Goal: Task Accomplishment & Management: Use online tool/utility

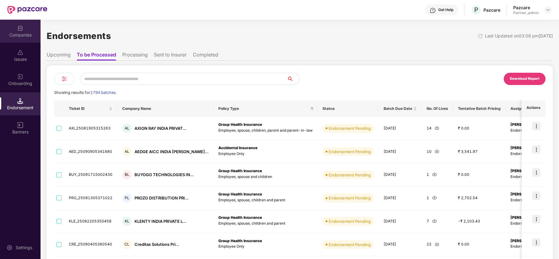
click at [22, 32] on div "Companies" at bounding box center [20, 35] width 41 height 6
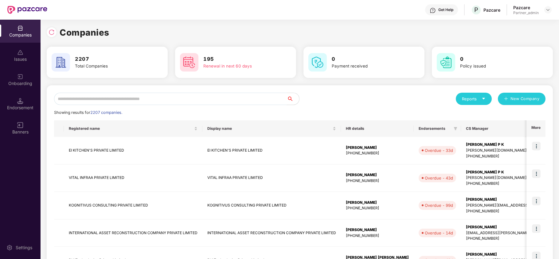
click at [111, 98] on input "text" at bounding box center [170, 99] width 233 height 12
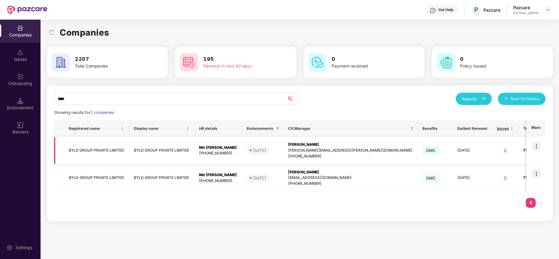
type input "****"
click at [86, 156] on td "BYLD GROUP PRIVATE LIMITED" at bounding box center [96, 151] width 65 height 28
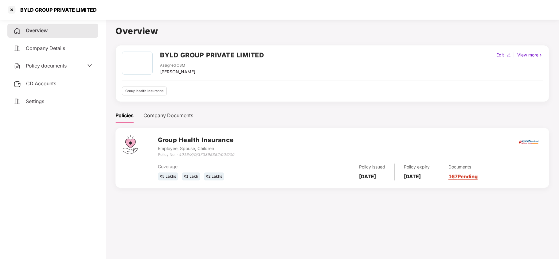
click at [39, 85] on span "CD Accounts" at bounding box center [41, 84] width 30 height 6
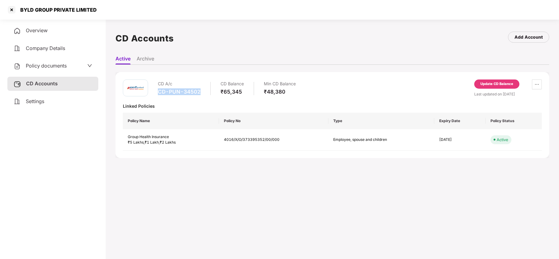
drag, startPoint x: 199, startPoint y: 92, endPoint x: 160, endPoint y: 94, distance: 39.7
click at [160, 94] on div "CD-PUN-34502" at bounding box center [179, 91] width 43 height 7
copy div "CD-PUN-34502"
click at [14, 9] on div at bounding box center [12, 10] width 10 height 10
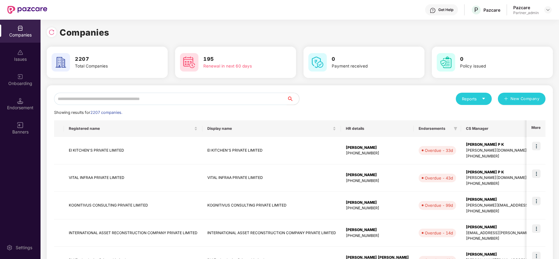
click at [129, 98] on input "text" at bounding box center [170, 99] width 233 height 12
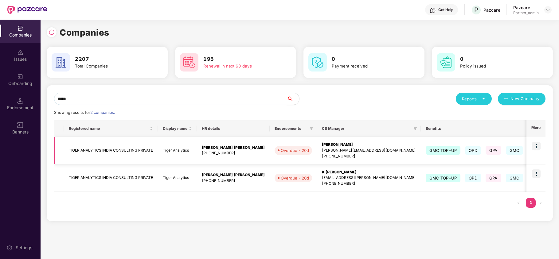
type input "*****"
click at [536, 145] on img at bounding box center [536, 146] width 9 height 9
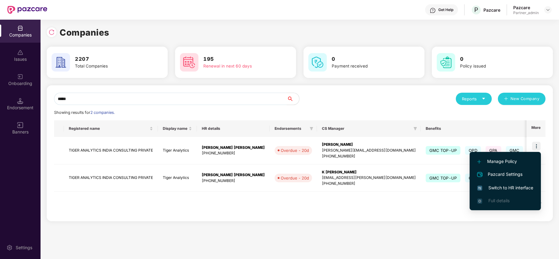
click at [514, 186] on span "Switch to HR interface" at bounding box center [506, 188] width 56 height 7
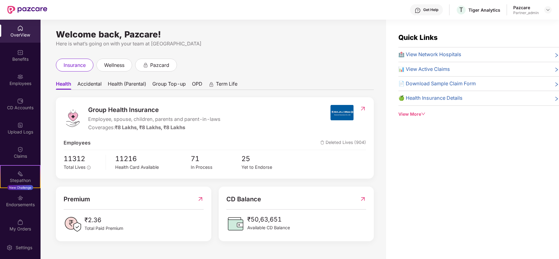
click at [19, 62] on div "Benefits" at bounding box center [20, 59] width 41 height 6
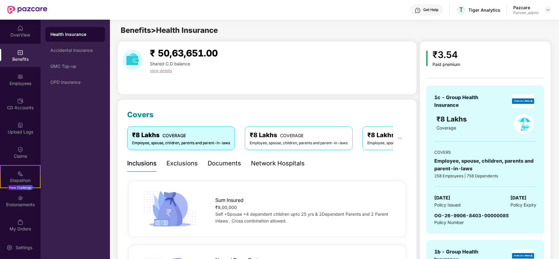
click at [486, 52] on div "₹3.54 Paid premium" at bounding box center [485, 58] width 118 height 20
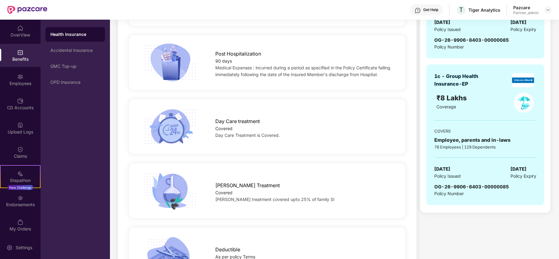
scroll to position [492, 0]
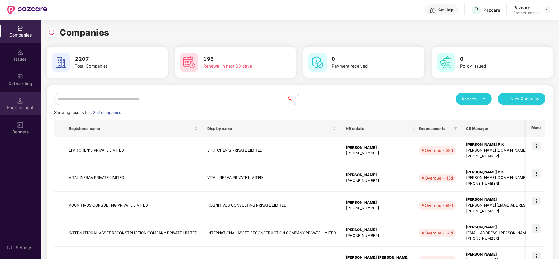
click at [22, 106] on div "Endorsement" at bounding box center [20, 108] width 41 height 6
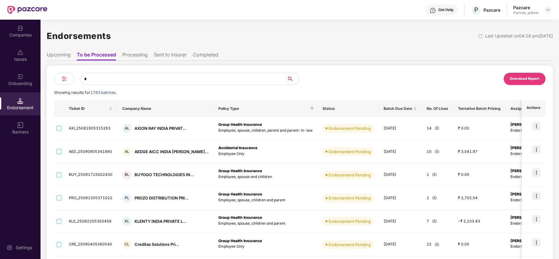
click at [116, 79] on input "*" at bounding box center [184, 79] width 206 height 12
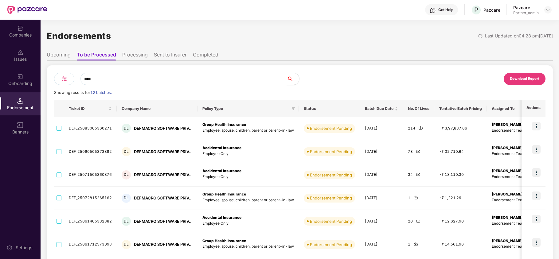
type input "****"
click at [340, 79] on div "Download Report" at bounding box center [423, 79] width 246 height 12
click at [24, 32] on div "Companies" at bounding box center [20, 35] width 41 height 6
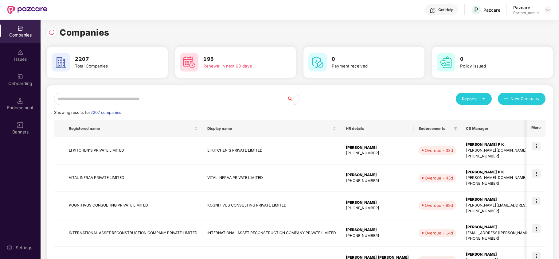
click at [132, 101] on input "text" at bounding box center [170, 99] width 233 height 12
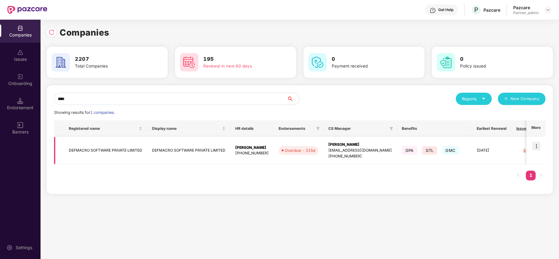
type input "****"
click at [537, 146] on img at bounding box center [536, 146] width 9 height 9
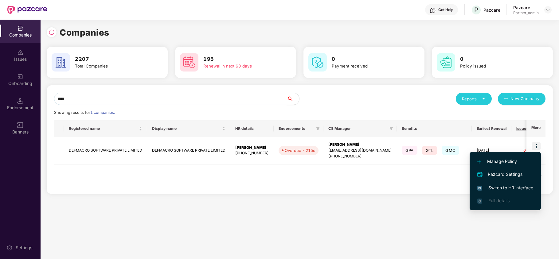
click at [509, 187] on span "Switch to HR interface" at bounding box center [506, 188] width 56 height 7
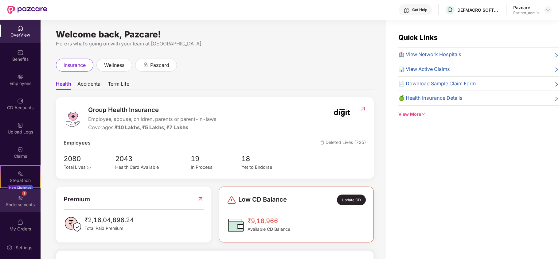
click at [20, 203] on div "Endorsements" at bounding box center [20, 205] width 41 height 6
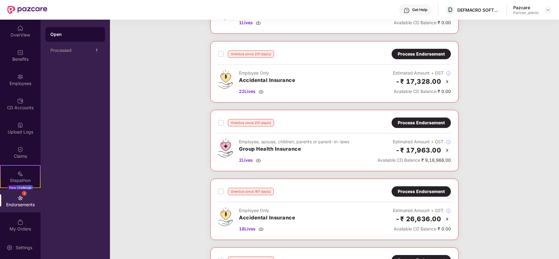
scroll to position [82, 0]
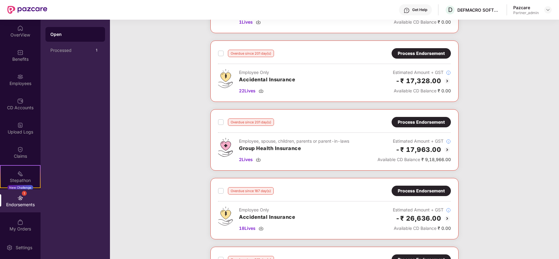
click at [430, 123] on div "Process Endorsement" at bounding box center [421, 122] width 47 height 7
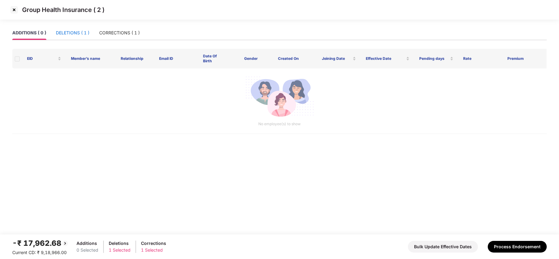
click at [75, 33] on div "DELETIONS ( 1 )" at bounding box center [72, 32] width 33 height 7
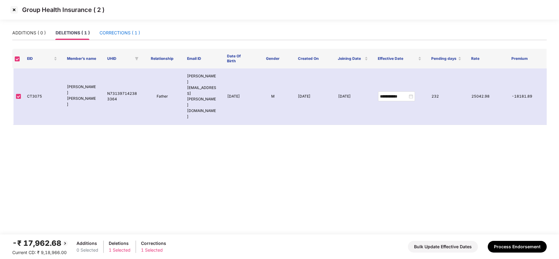
click at [112, 33] on div "CORRECTIONS ( 1 )" at bounding box center [120, 32] width 41 height 7
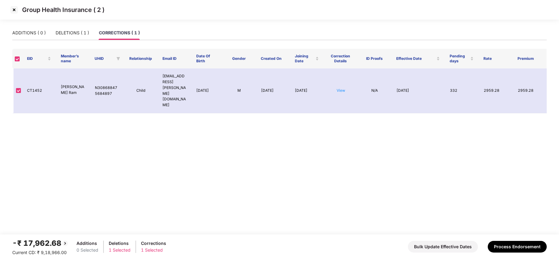
click at [15, 13] on img at bounding box center [14, 10] width 10 height 10
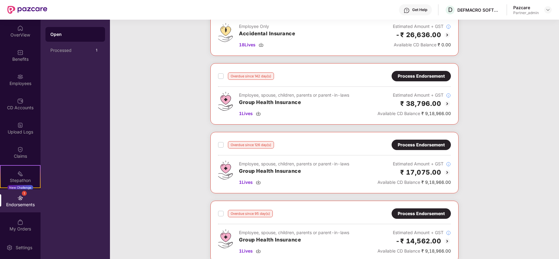
scroll to position [278, 0]
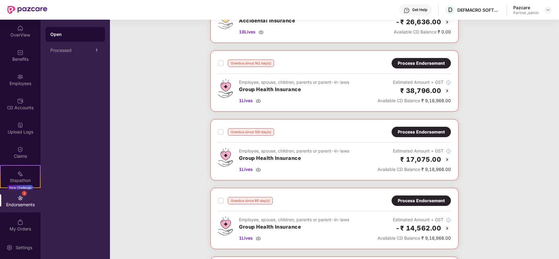
click at [417, 65] on div "Process Endorsement" at bounding box center [421, 63] width 47 height 7
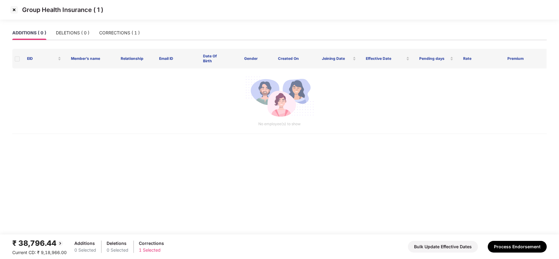
click at [15, 10] on img at bounding box center [14, 10] width 10 height 10
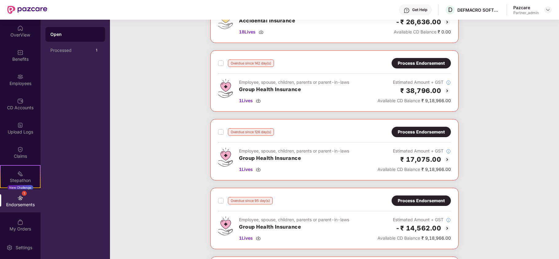
click at [424, 132] on div "Process Endorsement" at bounding box center [421, 132] width 47 height 7
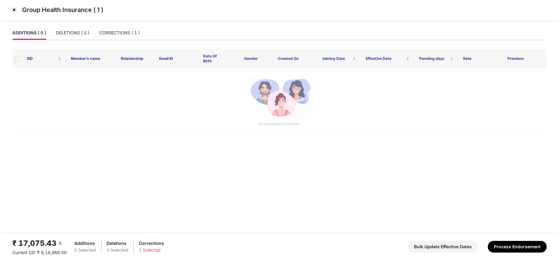
click at [15, 9] on img at bounding box center [14, 10] width 10 height 10
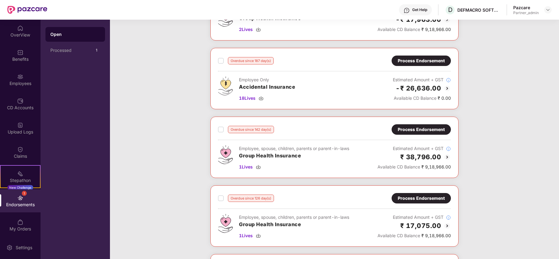
scroll to position [213, 0]
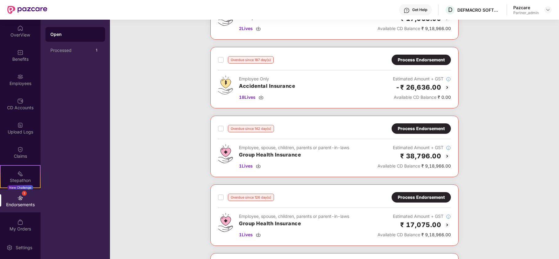
click at [430, 131] on div "Process Endorsement" at bounding box center [421, 128] width 47 height 7
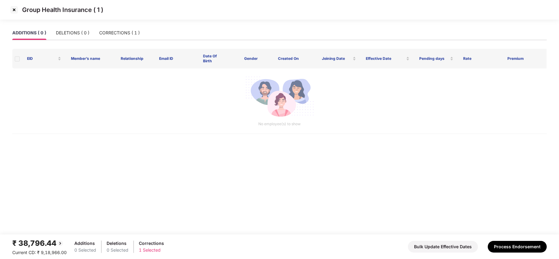
click at [13, 9] on img at bounding box center [14, 10] width 10 height 10
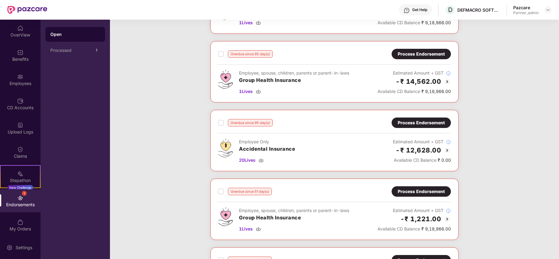
scroll to position [426, 0]
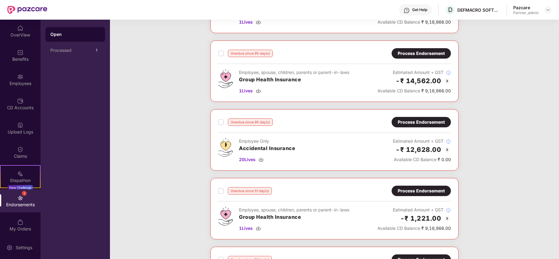
click at [419, 54] on div "Process Endorsement" at bounding box center [421, 53] width 47 height 7
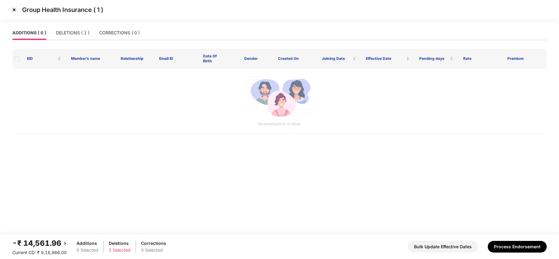
click at [14, 10] on img at bounding box center [14, 10] width 10 height 10
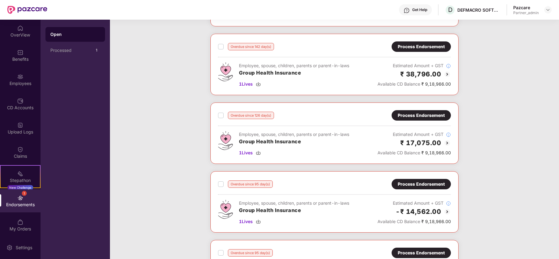
scroll to position [311, 0]
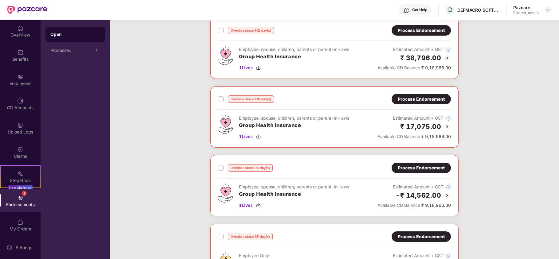
click at [500, 139] on div "Overdue since 215 day(s) Process Endorsement Employee Only Accidental Insurance…" at bounding box center [334, 155] width 449 height 827
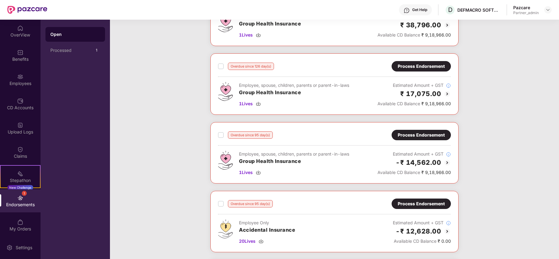
scroll to position [360, 0]
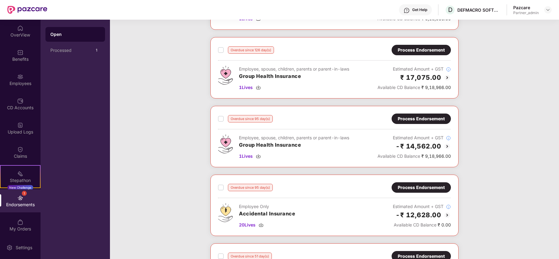
click at [425, 122] on div "Process Endorsement" at bounding box center [421, 119] width 47 height 7
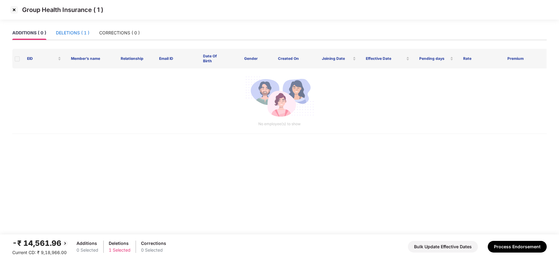
click at [78, 35] on div "DELETIONS ( 1 )" at bounding box center [72, 32] width 33 height 7
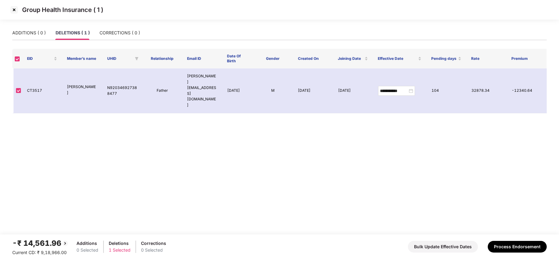
click at [16, 9] on img at bounding box center [14, 10] width 10 height 10
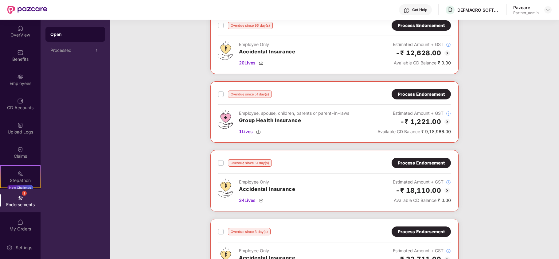
scroll to position [524, 0]
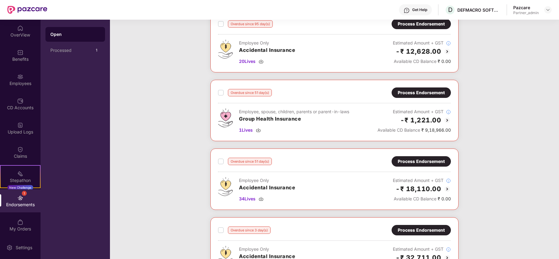
click at [431, 96] on div "Process Endorsement" at bounding box center [421, 92] width 47 height 7
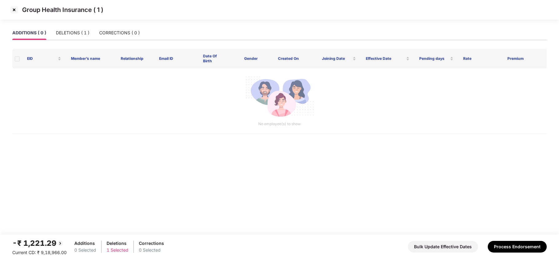
click at [14, 11] on img at bounding box center [14, 10] width 10 height 10
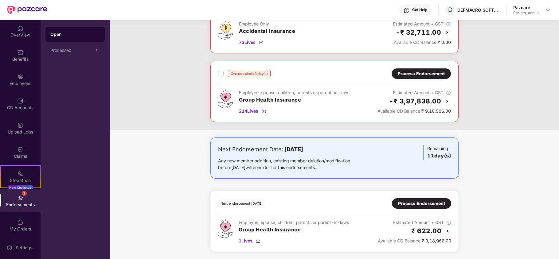
scroll to position [754, 0]
click at [265, 111] on img at bounding box center [263, 111] width 5 height 5
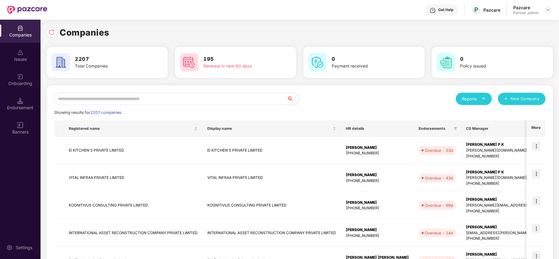
click at [83, 96] on input "text" at bounding box center [170, 99] width 233 height 12
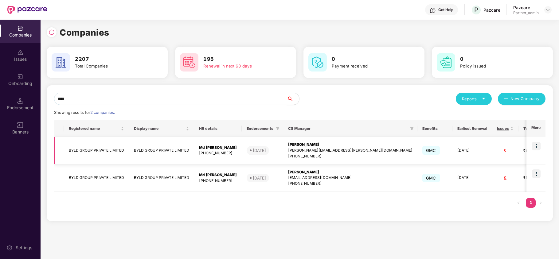
type input "****"
click at [79, 150] on td "BYLD GROUP PRIVATE LIMITED" at bounding box center [96, 151] width 65 height 28
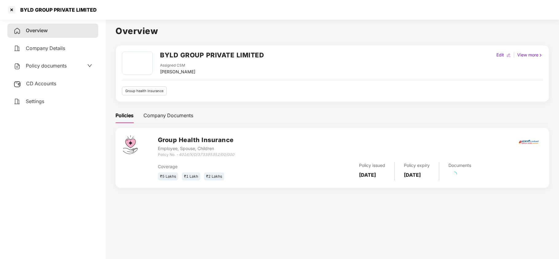
click at [42, 83] on span "CD Accounts" at bounding box center [41, 84] width 30 height 6
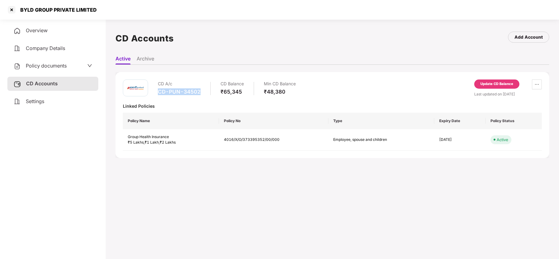
drag, startPoint x: 201, startPoint y: 92, endPoint x: 159, endPoint y: 95, distance: 42.3
click at [159, 95] on div "CD A/c CD-PUN-34502 CD Balance ₹65,345 Min CD Balance ₹48,380" at bounding box center [227, 89] width 138 height 18
copy div "CD-PUN-34502"
